Goal: Feedback & Contribution: Submit feedback/report problem

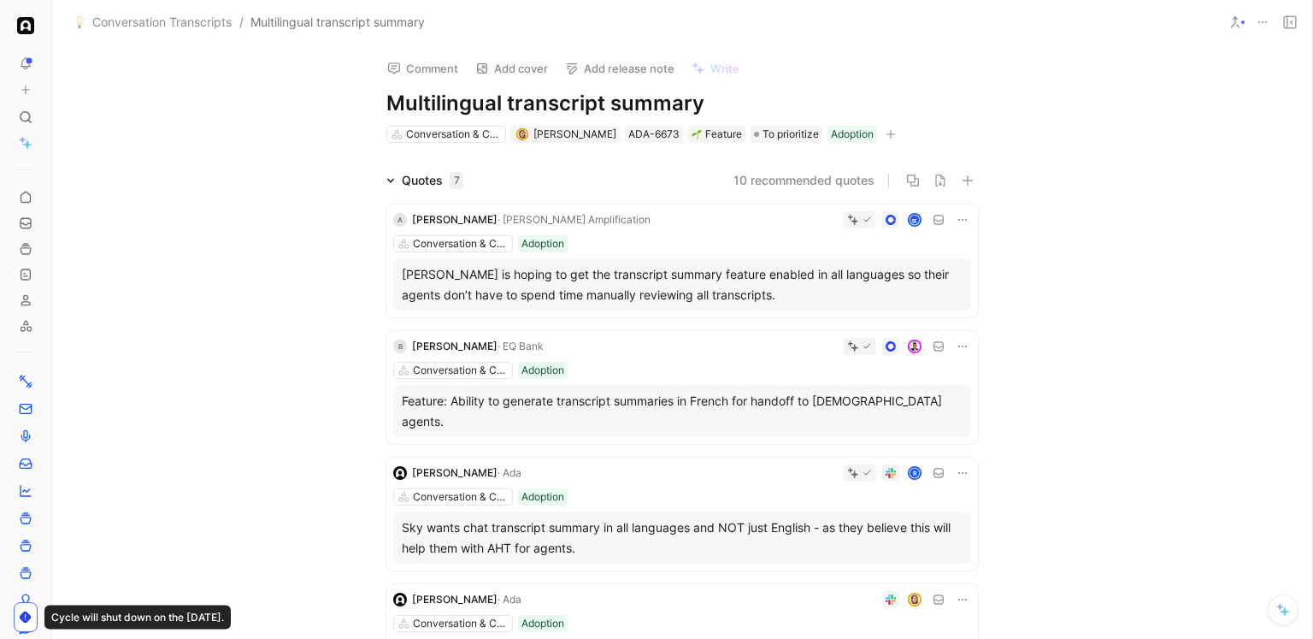
click at [25, 90] on icon at bounding box center [26, 90] width 12 height 12
click at [121, 92] on button "New feedback c" at bounding box center [140, 96] width 183 height 29
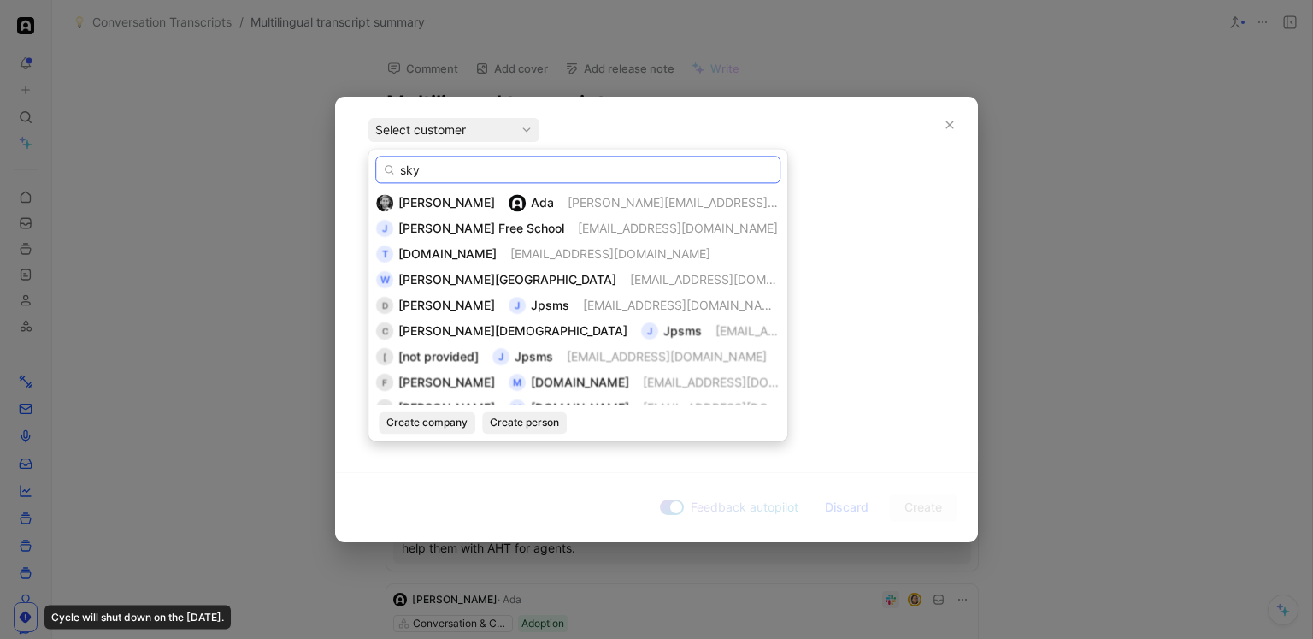
click at [420, 165] on input "sky" at bounding box center [577, 169] width 405 height 27
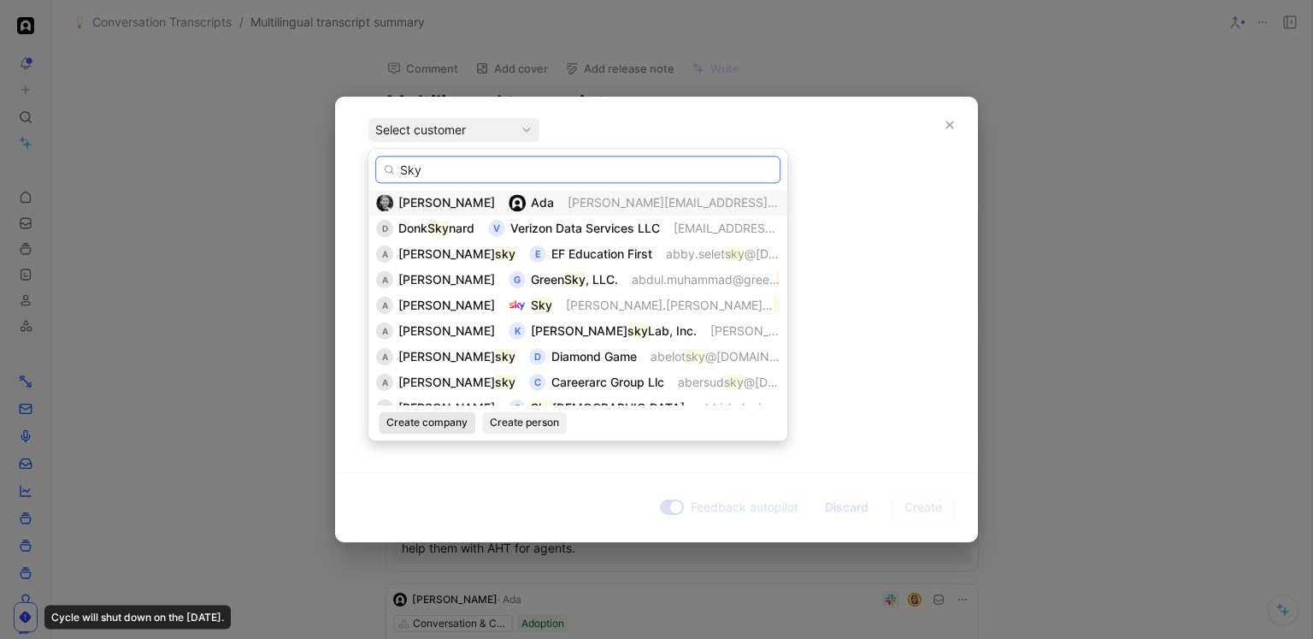
type input "Sky"
click at [429, 423] on span "Create company" at bounding box center [426, 422] width 81 height 17
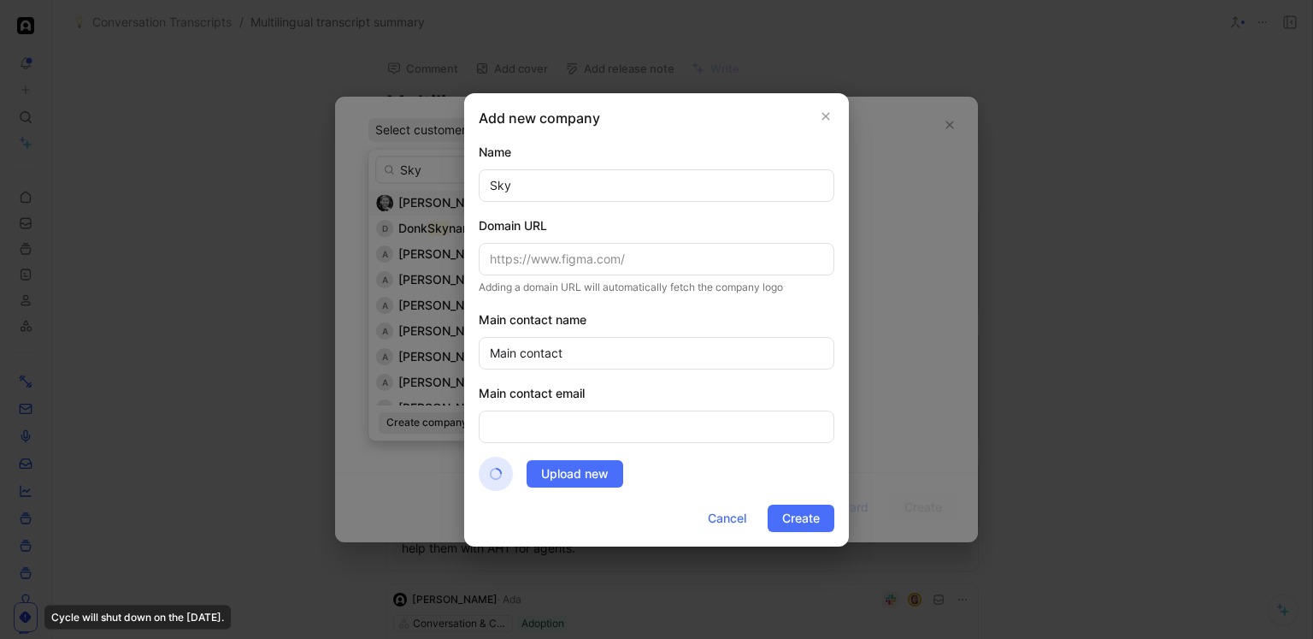
click at [507, 228] on div "Domain URL" at bounding box center [657, 225] width 356 height 21
click at [565, 363] on input "Main contact" at bounding box center [657, 353] width 356 height 32
click at [791, 515] on span "Create" at bounding box center [801, 518] width 38 height 21
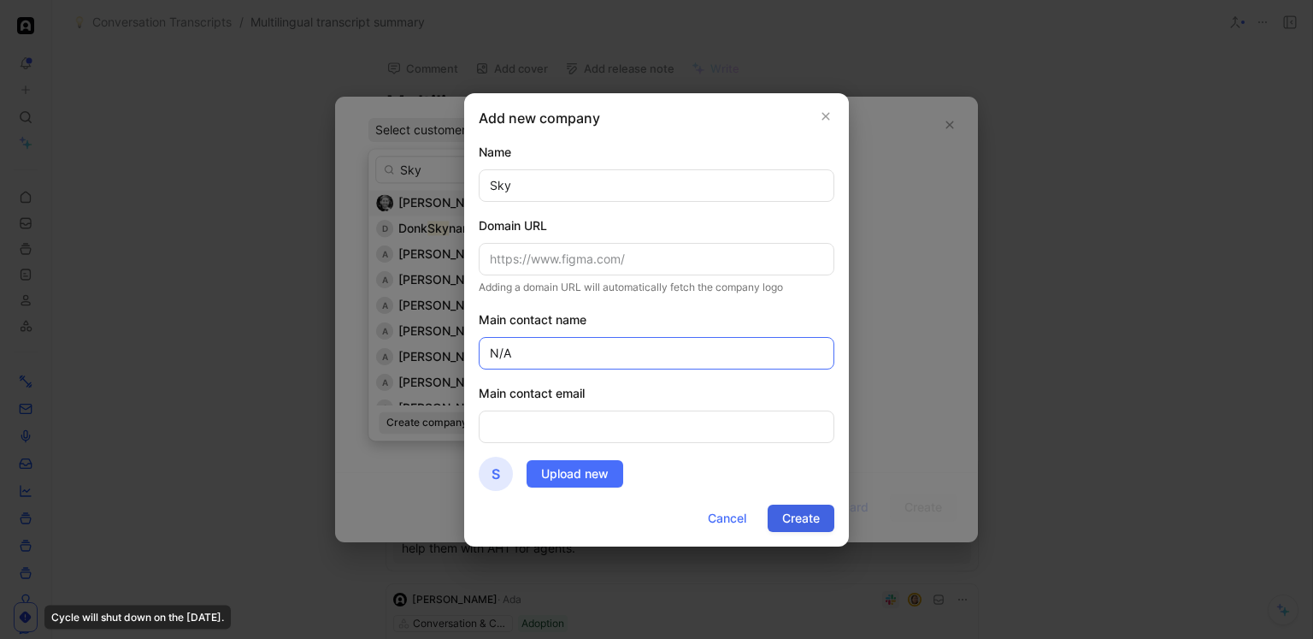
type input "N/A"
click at [794, 515] on span "Create" at bounding box center [801, 518] width 38 height 21
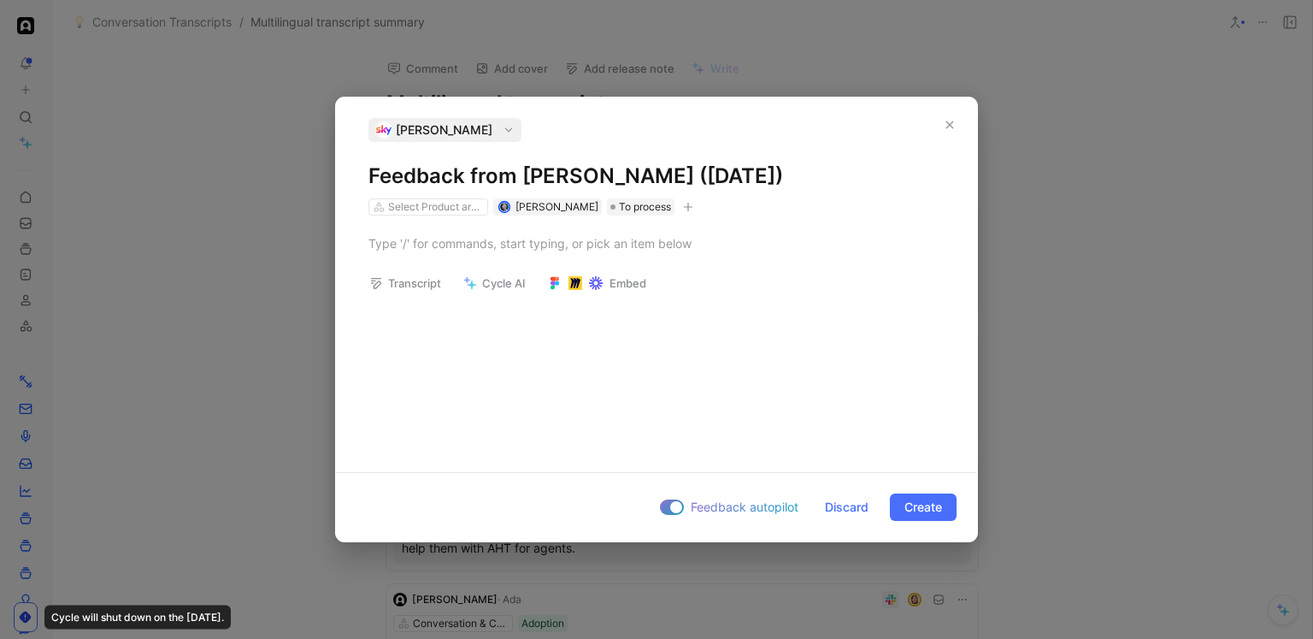
click at [453, 128] on span "[PERSON_NAME]" at bounding box center [444, 130] width 97 height 21
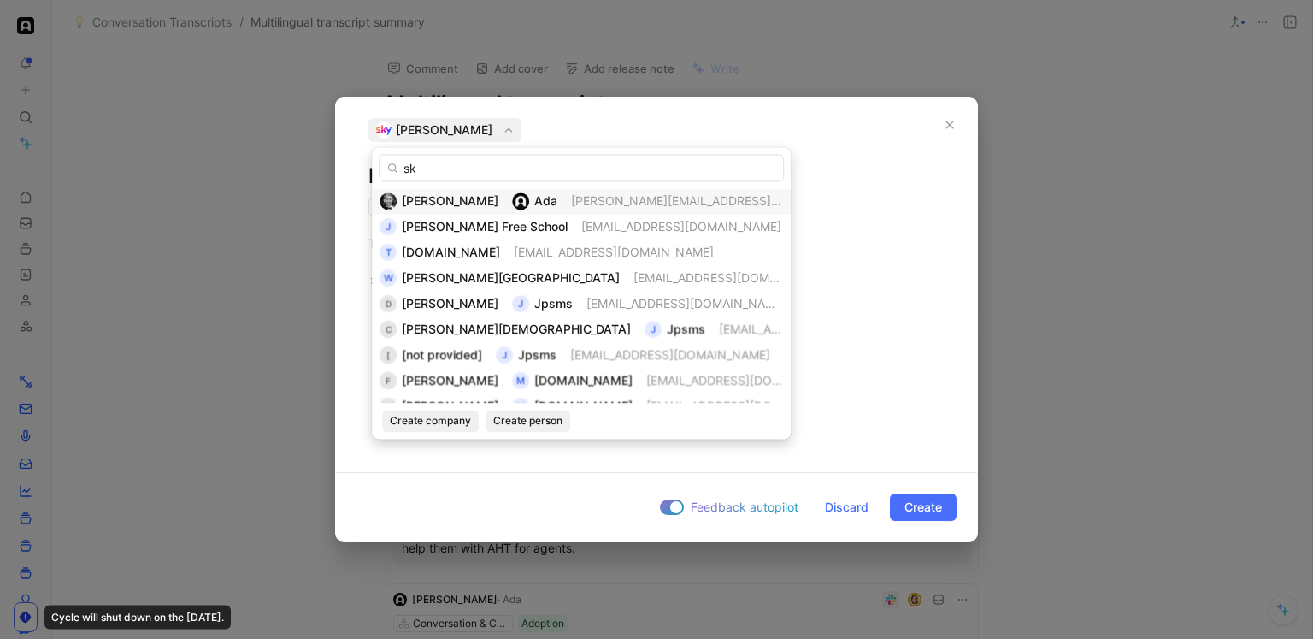
type input "sky"
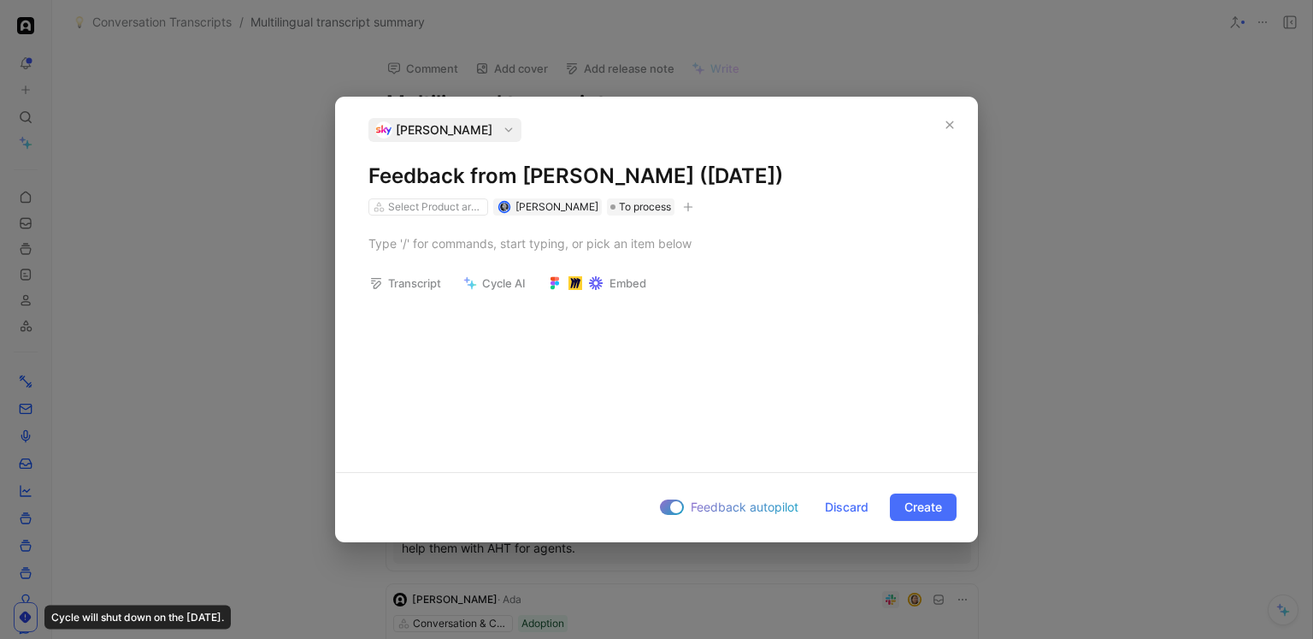
click at [409, 127] on span "[PERSON_NAME]" at bounding box center [444, 130] width 97 height 21
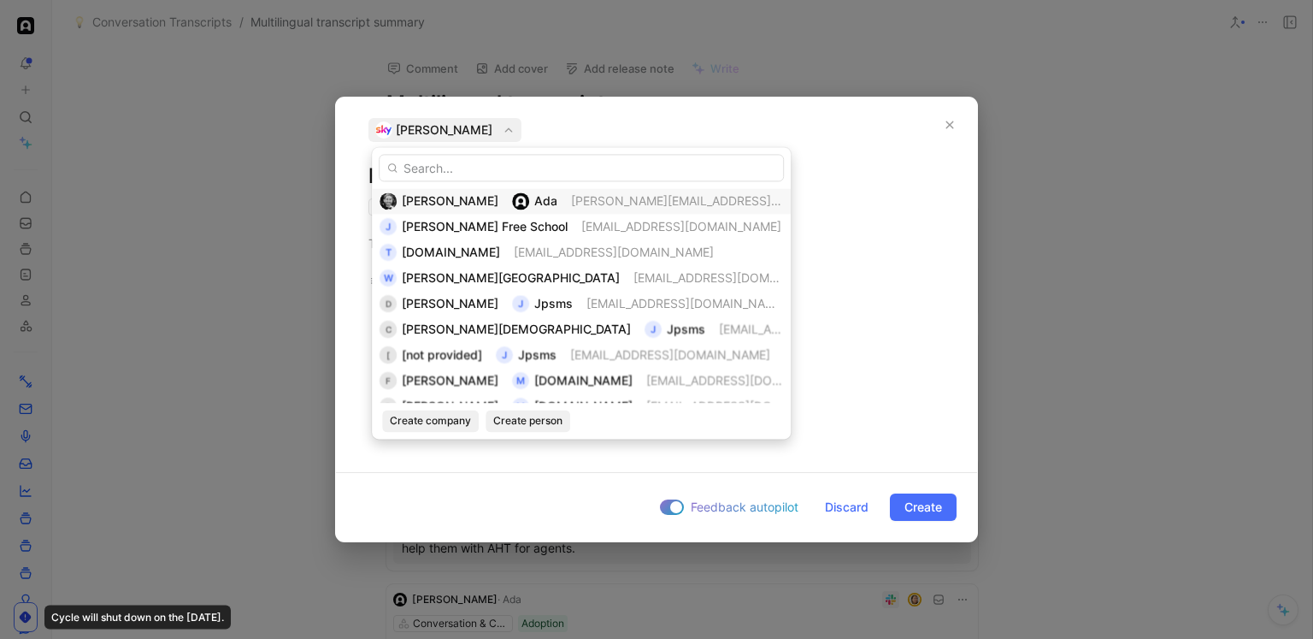
click at [434, 172] on input "text" at bounding box center [581, 167] width 405 height 27
type input "sky"
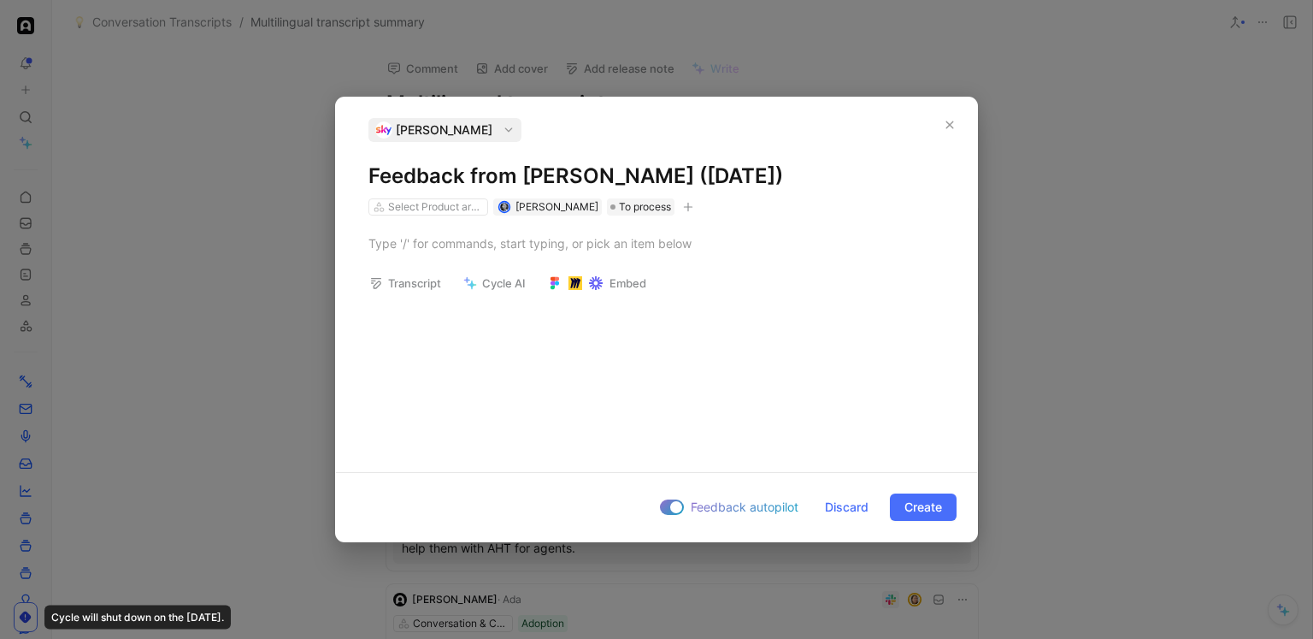
click at [409, 129] on span "[PERSON_NAME]" at bounding box center [444, 130] width 97 height 21
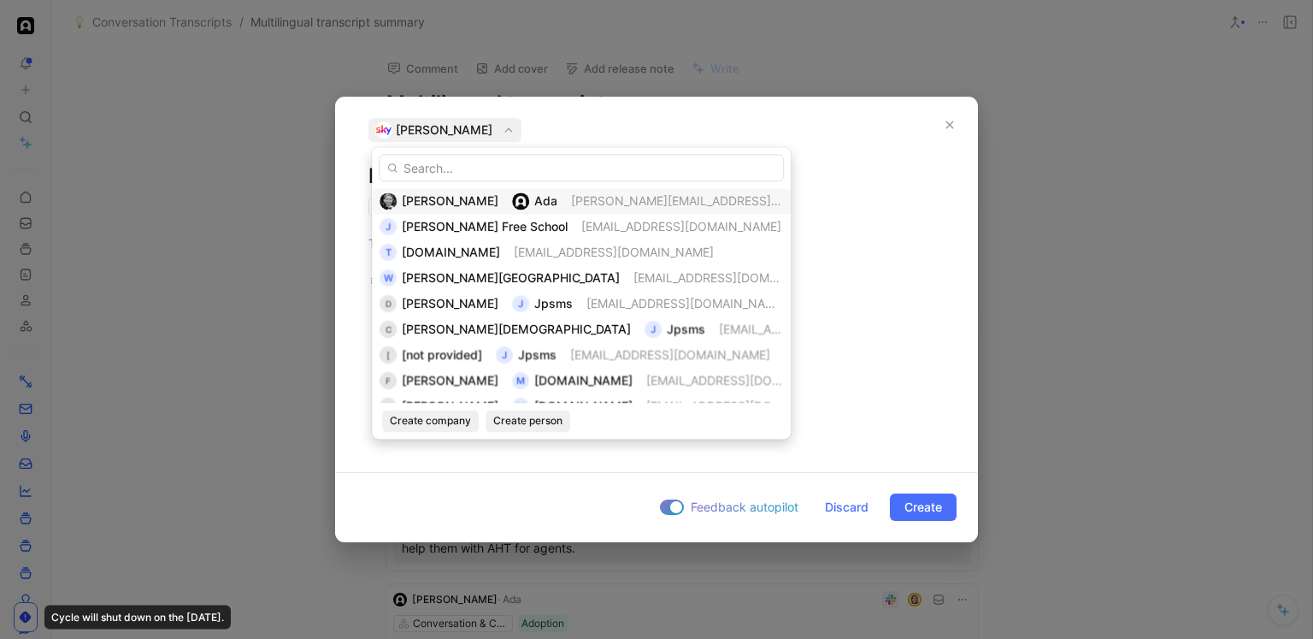
click at [434, 203] on span "[PERSON_NAME]" at bounding box center [450, 200] width 97 height 15
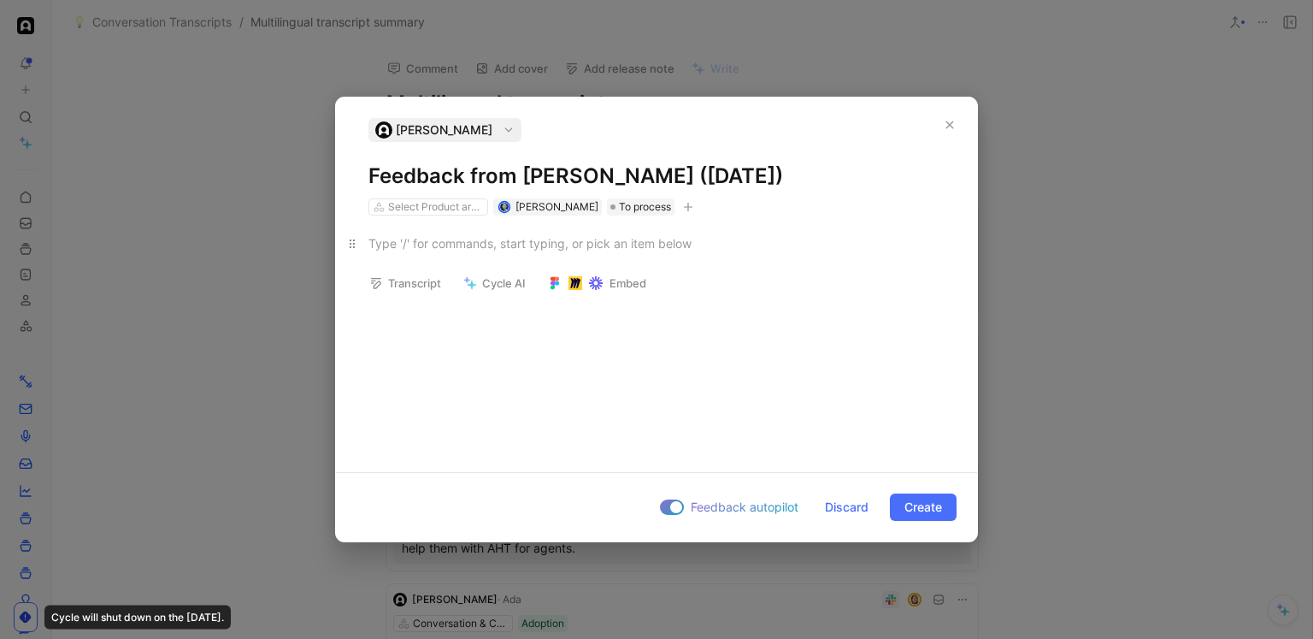
click at [439, 239] on div at bounding box center [656, 243] width 576 height 18
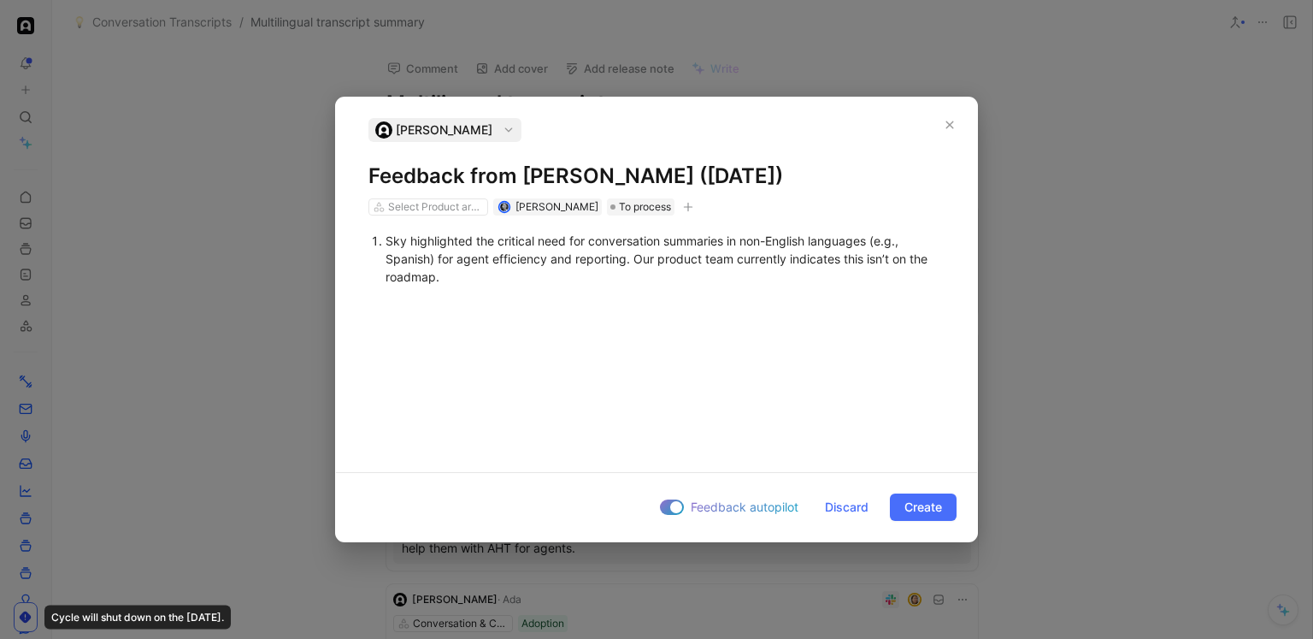
click at [390, 240] on div "Sky highlighted the critical need for conversation summaries in non-English lan…" at bounding box center [665, 259] width 559 height 54
drag, startPoint x: 568, startPoint y: 261, endPoint x: 985, endPoint y: 258, distance: 417.2
click at [985, 258] on div "[PERSON_NAME] Feedback from [PERSON_NAME] ([DATE]) Select Product areas [PERSON…" at bounding box center [656, 319] width 1313 height 639
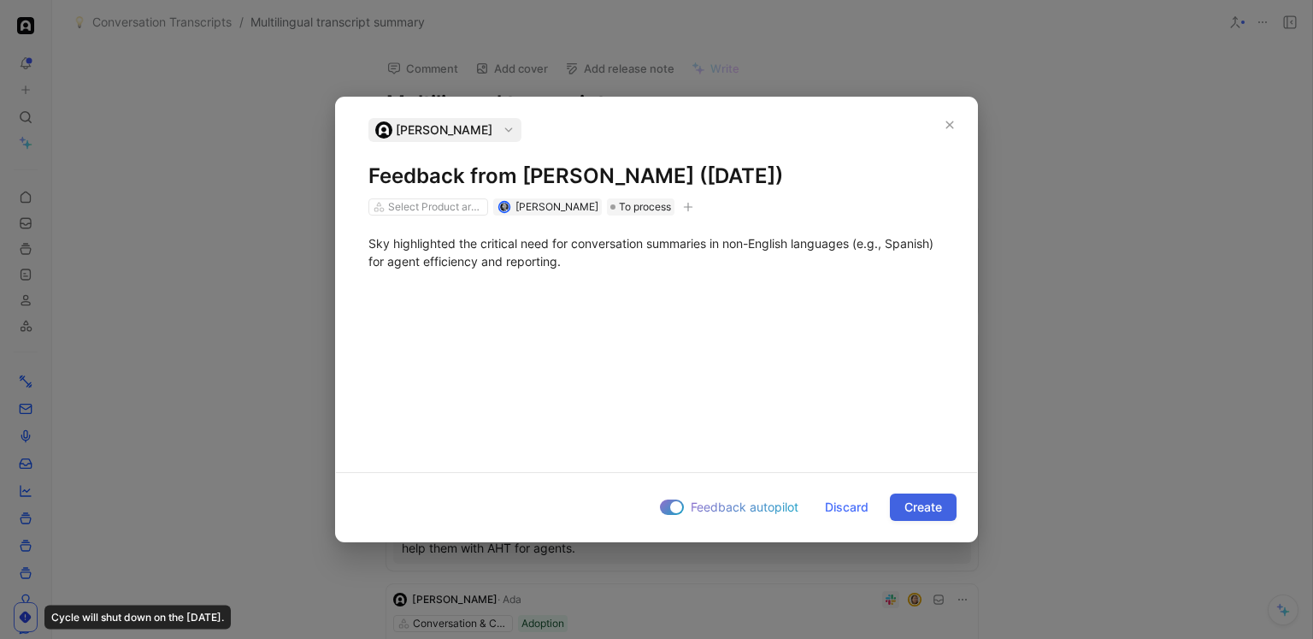
click at [937, 498] on span "Create" at bounding box center [923, 507] width 38 height 21
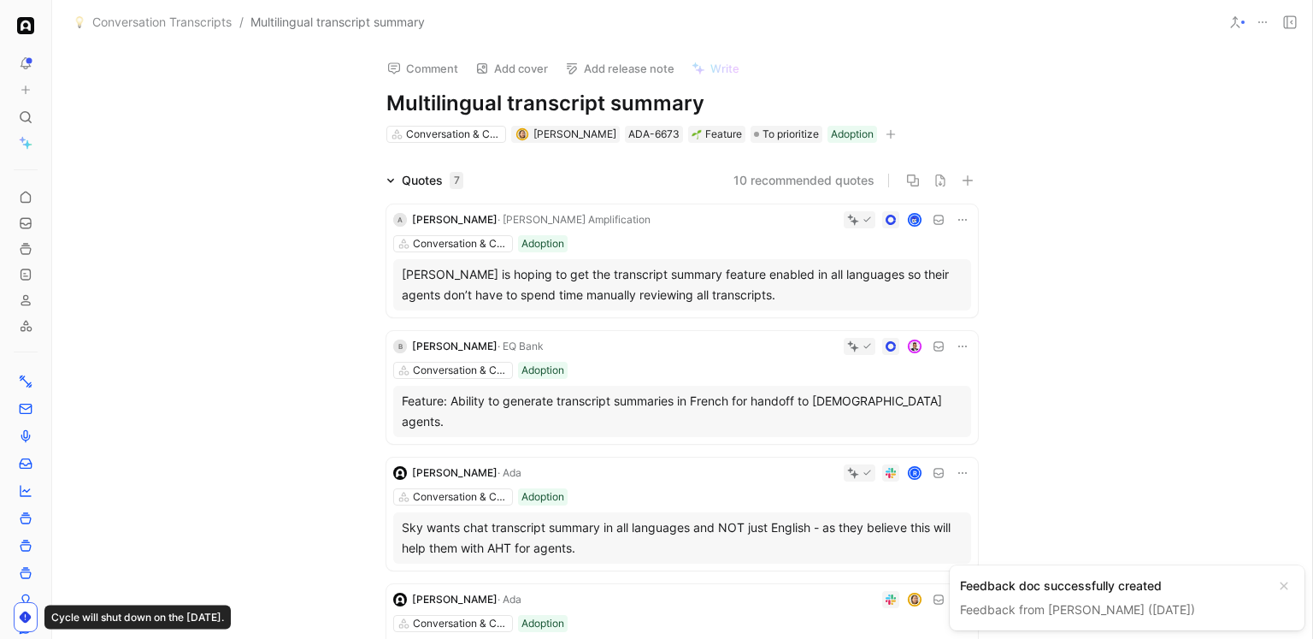
click at [1112, 580] on div "Feedback doc successfully created" at bounding box center [1113, 585] width 307 height 21
click at [1110, 614] on link "Feedback from [PERSON_NAME] ([DATE])" at bounding box center [1077, 609] width 235 height 15
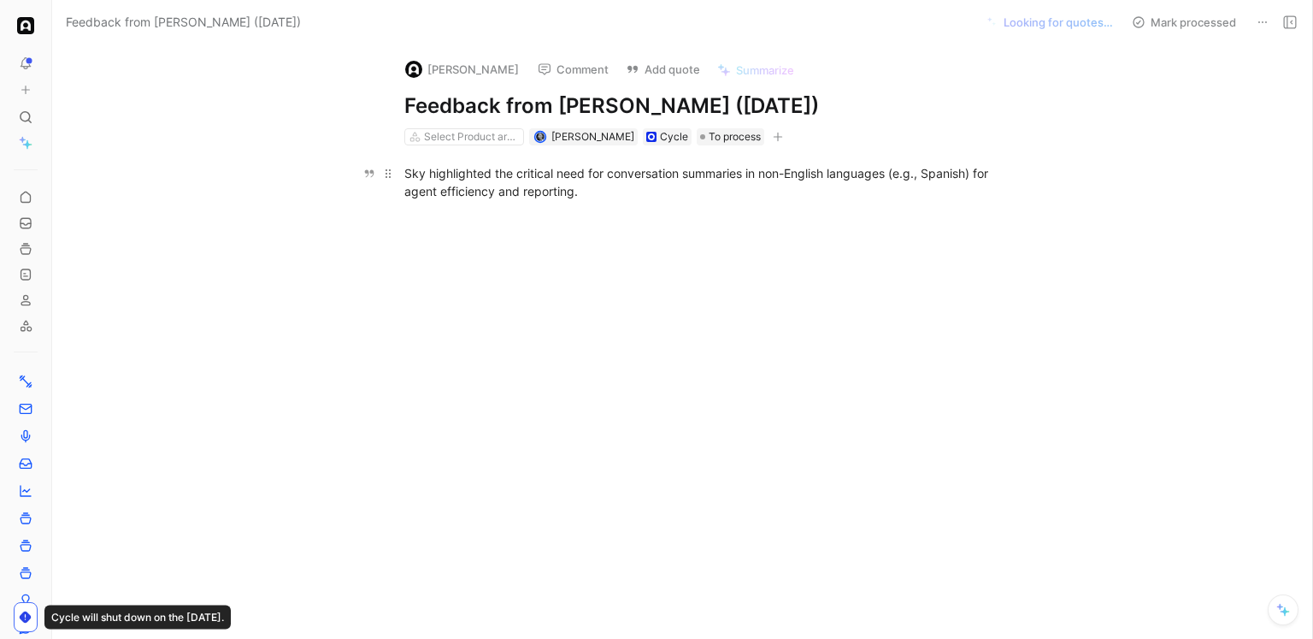
click at [707, 177] on div "Sky highlighted the critical need for conversation summaries in non-English lan…" at bounding box center [700, 182] width 592 height 36
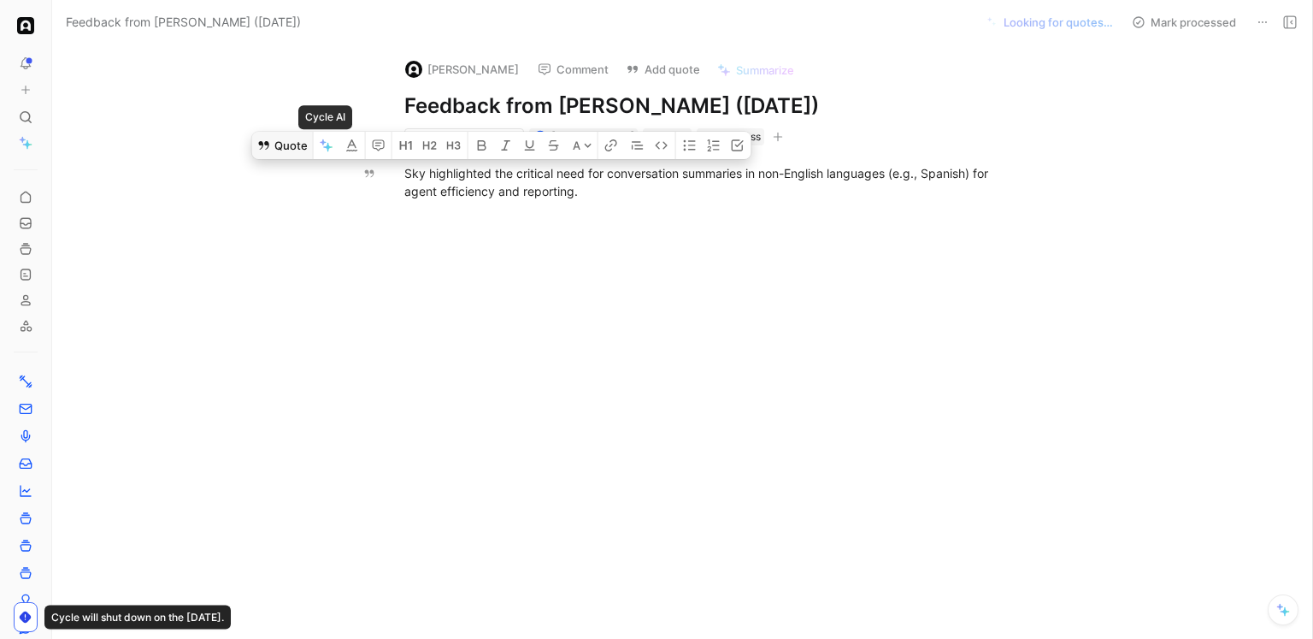
click at [273, 145] on button "Quote" at bounding box center [282, 145] width 61 height 27
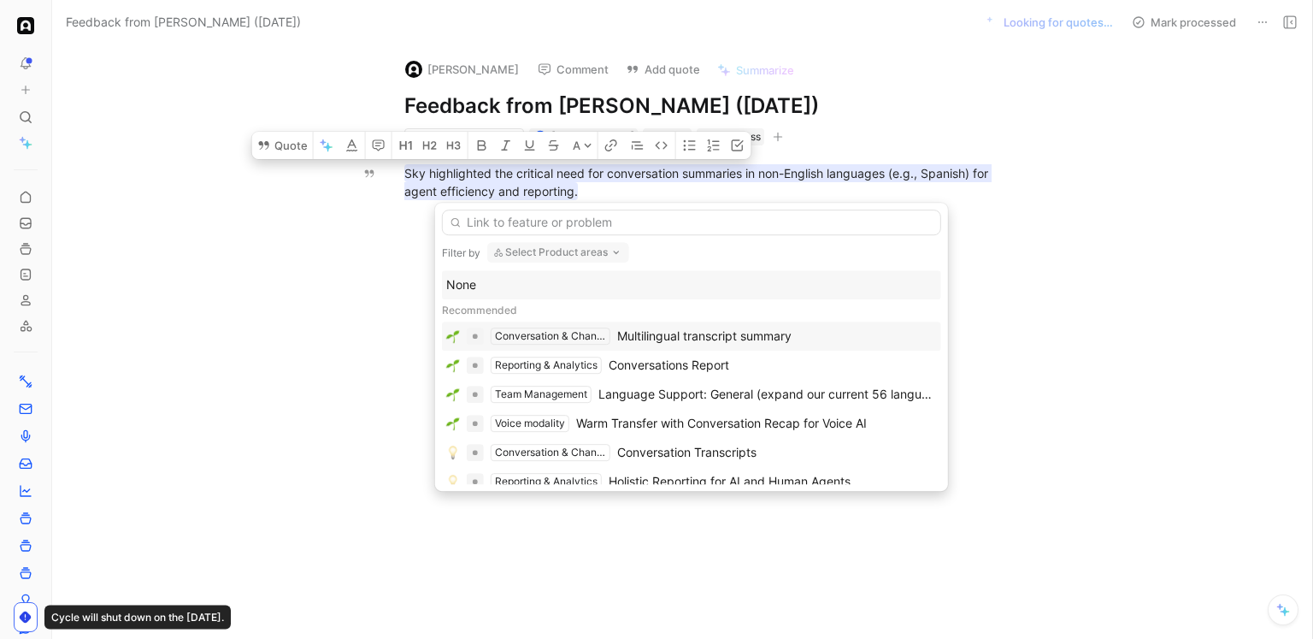
click at [648, 338] on div "Multilingual transcript summary" at bounding box center [704, 336] width 174 height 21
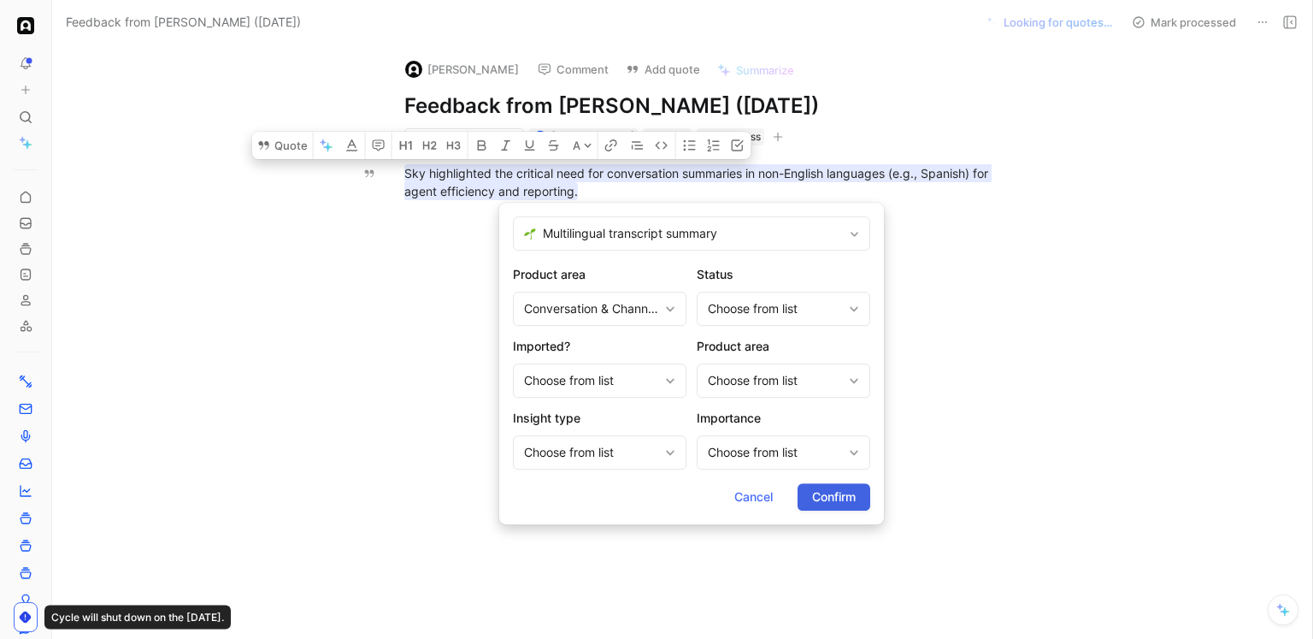
click at [833, 496] on span "Confirm" at bounding box center [834, 496] width 44 height 21
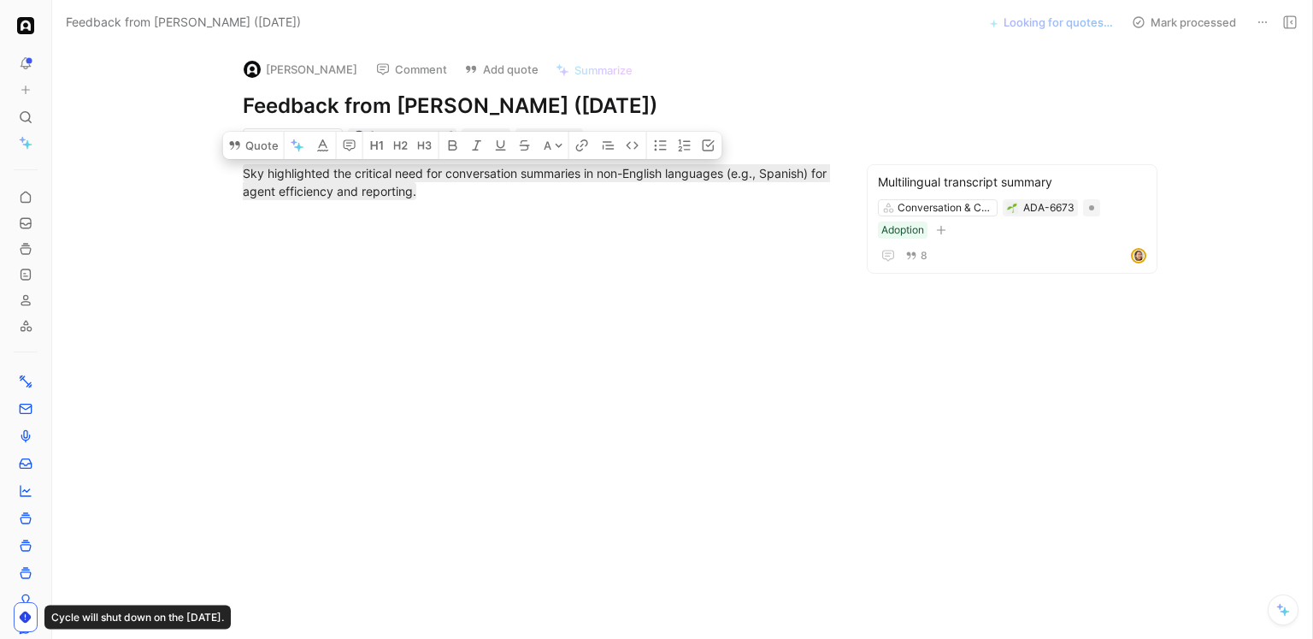
click at [1180, 14] on button "Mark processed" at bounding box center [1184, 22] width 120 height 24
